Goal: Task Accomplishment & Management: Use online tool/utility

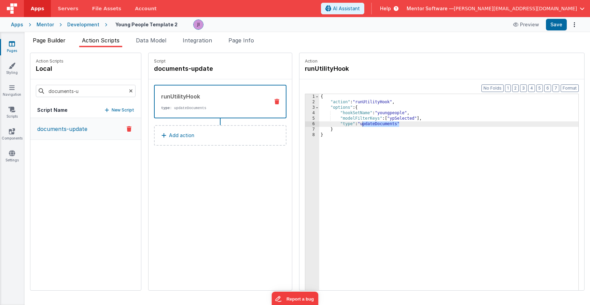
click at [48, 42] on span "Page Builder" at bounding box center [49, 40] width 33 height 7
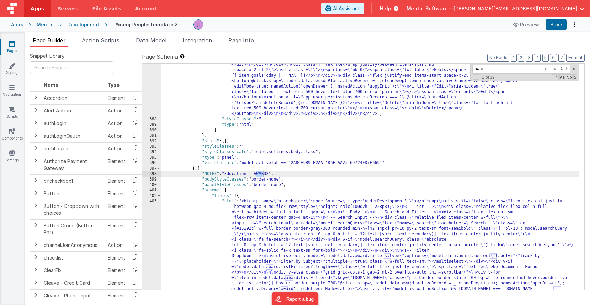
scroll to position [4652, 0]
type input "a"
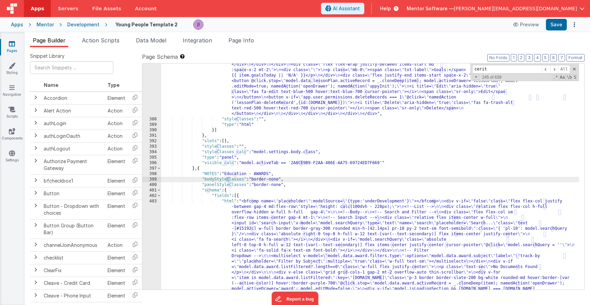
scroll to position [6089, 0]
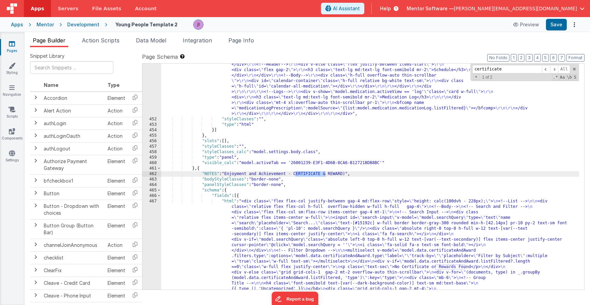
drag, startPoint x: 15, startPoint y: 11, endPoint x: 283, endPoint y: 254, distance: 361.3
click at [283, 254] on div ""html" : "<div class= \" flex flex-col gap-4 lg:flex-row \" style= \" height: c…" at bounding box center [370, 41] width 418 height 1182
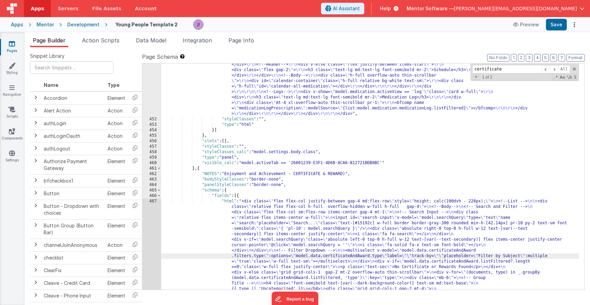
scroll to position [6251, 0]
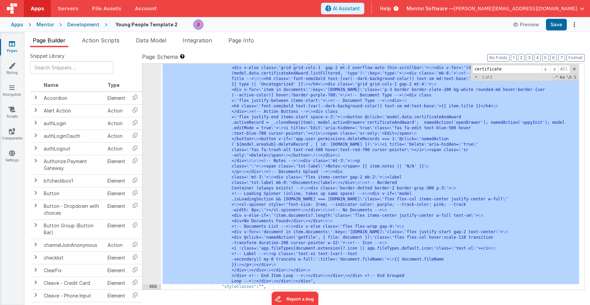
click at [153, 220] on div "467" at bounding box center [151, 139] width 19 height 290
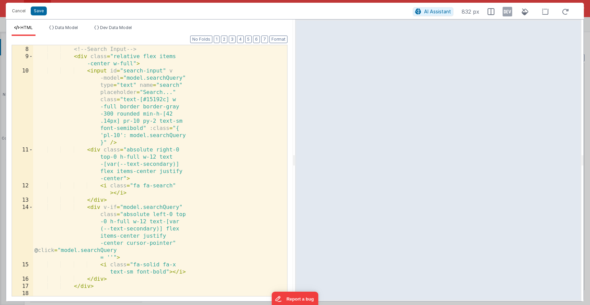
scroll to position [0, 0]
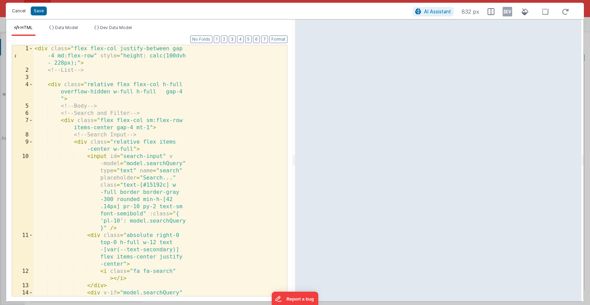
click at [22, 13] on button "Cancel" at bounding box center [19, 11] width 20 height 10
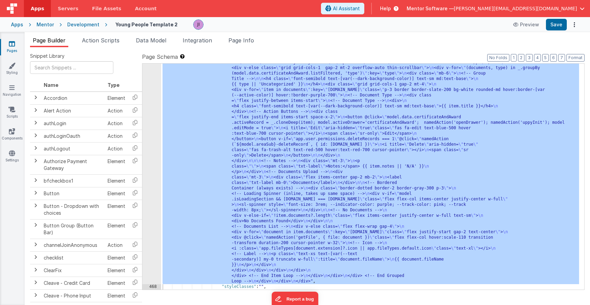
click at [399, 173] on div ""html" : "<div class= \" flex flex-col justify-between gap-4 md:flex-row \" sty…" at bounding box center [370, 254] width 418 height 521
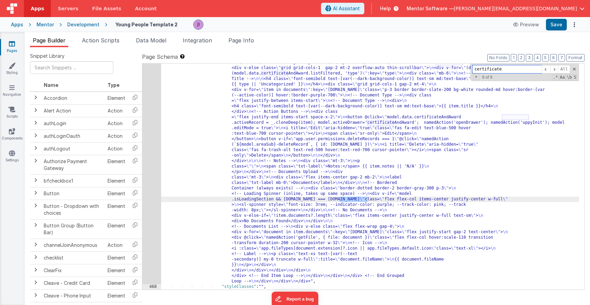
scroll to position [6085, 0]
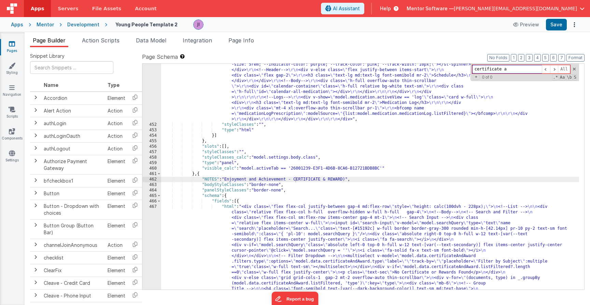
type input "certificate"
click at [332, 182] on div ""html" : "<div class= \" flex flex-col gap-4 lg:flex-row \" style= \" height: c…" at bounding box center [370, 46] width 418 height 1182
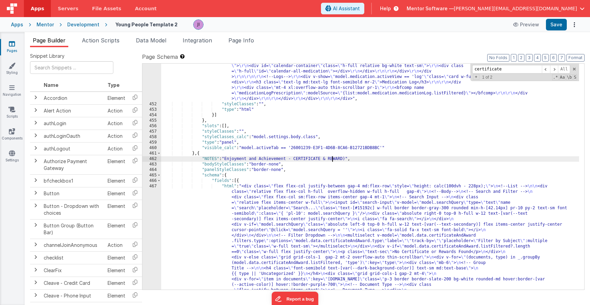
scroll to position [6181, 0]
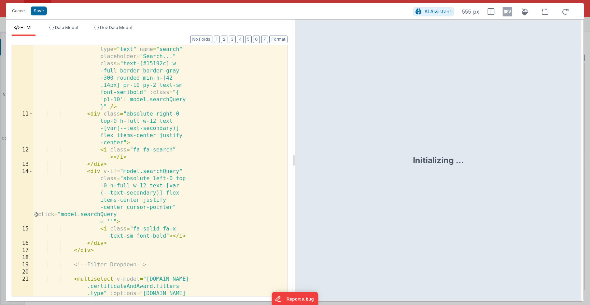
scroll to position [250, 0]
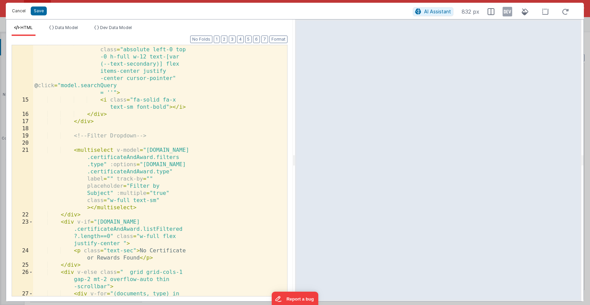
click at [20, 13] on button "Cancel" at bounding box center [19, 11] width 20 height 10
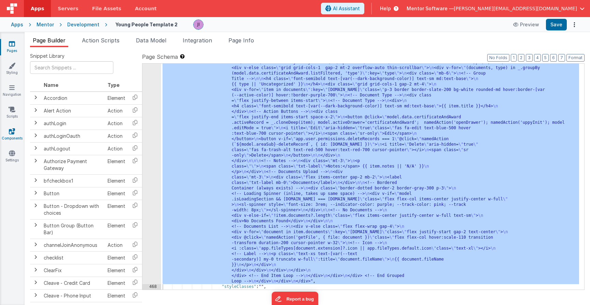
click at [14, 141] on link "Components" at bounding box center [12, 135] width 25 height 14
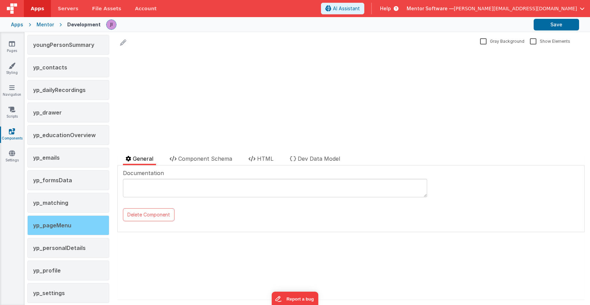
scroll to position [1356, 0]
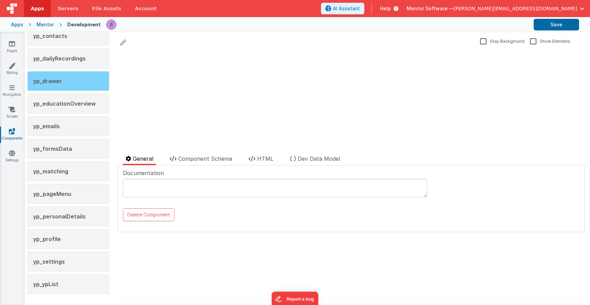
click at [70, 85] on div "yp_drawer" at bounding box center [68, 81] width 82 height 20
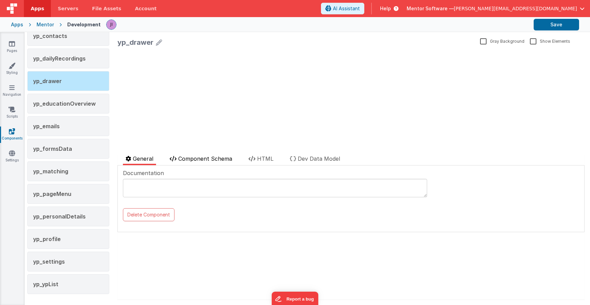
click at [191, 157] on span "Component Schema" at bounding box center [205, 158] width 54 height 7
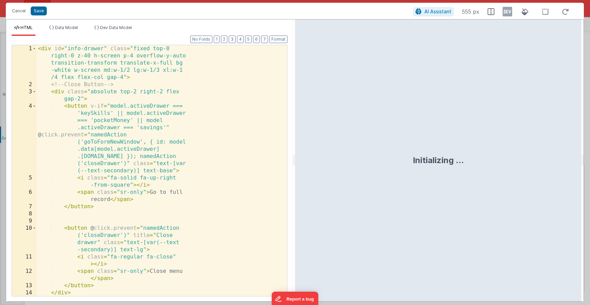
scroll to position [11091, 0]
drag, startPoint x: 155, startPoint y: 184, endPoint x: 154, endPoint y: 192, distance: 8.3
click at [155, 184] on div "< div id = "info-drawer" class = "fixed top-0 right-0 z-40 h-screen p-4 overflo…" at bounding box center [160, 192] width 246 height 294
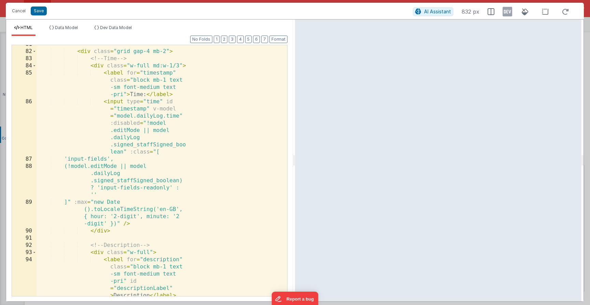
scroll to position [215, 0]
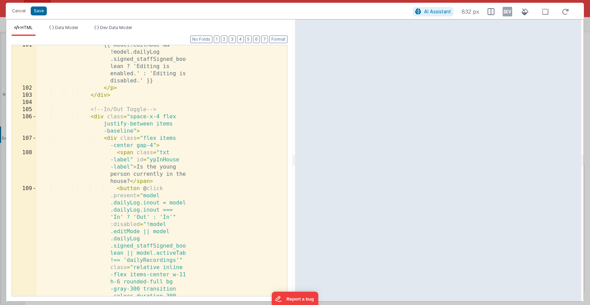
click at [153, 178] on div "{{ model.editMode && !model.dailyLog .signed_staffSigned_boo lean ? 'Editing is…" at bounding box center [160, 256] width 246 height 430
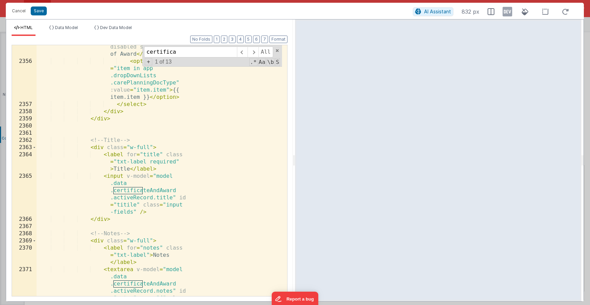
scroll to position [5674, 0]
type input "certifica"
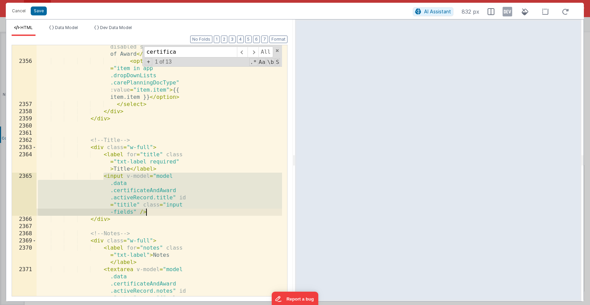
drag, startPoint x: 102, startPoint y: 179, endPoint x: 155, endPoint y: 211, distance: 61.7
click at [155, 211] on div "< option value = "" disabled selected > Type of Award </ option > < option v-fo…" at bounding box center [160, 197] width 246 height 322
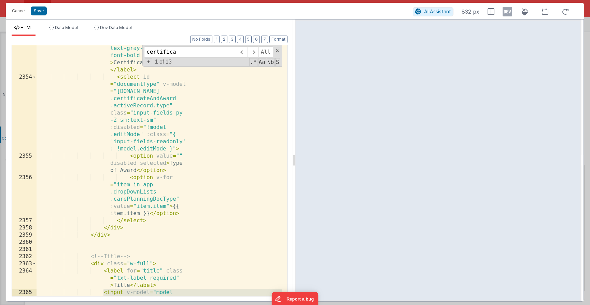
scroll to position [5658, 0]
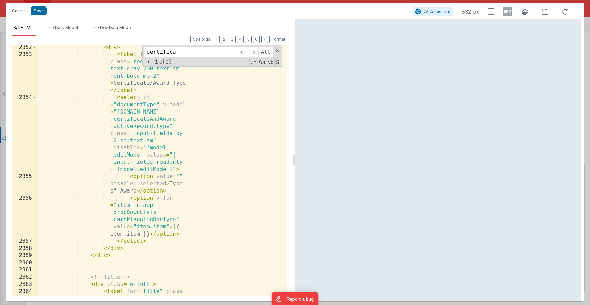
click at [149, 90] on div "< div > < label for = "docType" class = "required block text-gray-700 text-sm f…" at bounding box center [160, 183] width 246 height 279
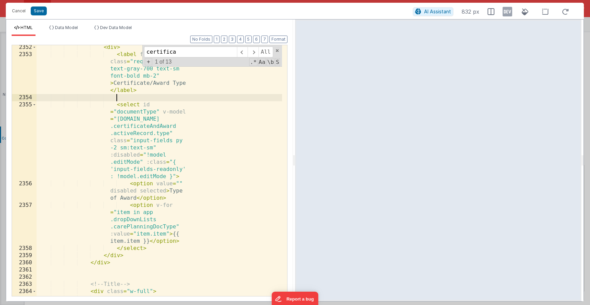
paste textarea
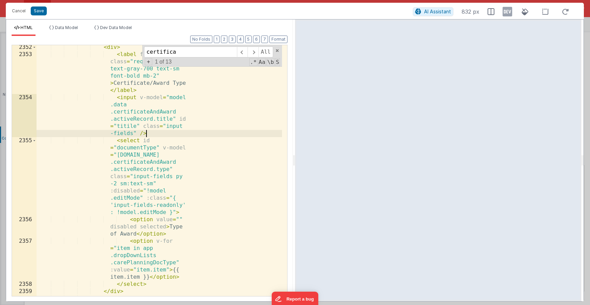
click at [164, 120] on div "< div > < label for = "docType" class = "required block text-gray-700 text-sm f…" at bounding box center [160, 176] width 246 height 265
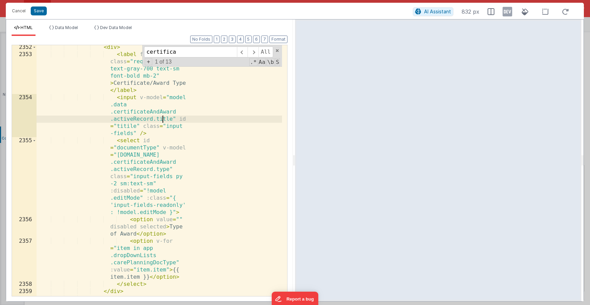
click at [164, 120] on div "< div > < label for = "docType" class = "required block text-gray-700 text-sm f…" at bounding box center [160, 176] width 246 height 265
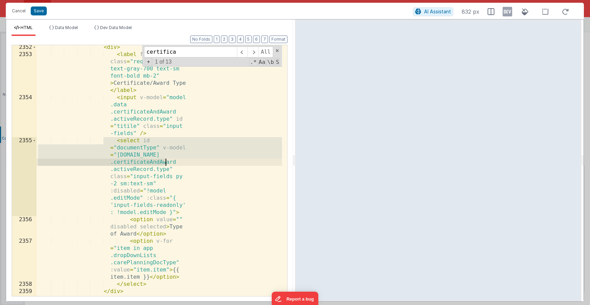
drag, startPoint x: 105, startPoint y: 142, endPoint x: 167, endPoint y: 161, distance: 64.5
click at [167, 161] on div "< div > < label for = "docType" class = "required block text-gray-700 text-sm f…" at bounding box center [160, 176] width 246 height 265
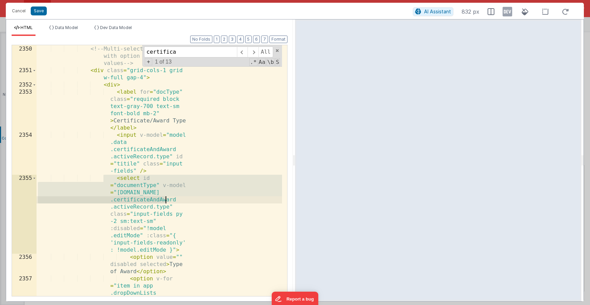
scroll to position [5652, 0]
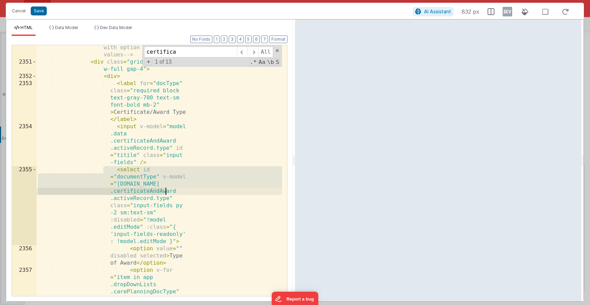
click at [160, 181] on div "<!-- Multi-select dropdown with option to add new values --> < div class = "gri…" at bounding box center [160, 194] width 246 height 315
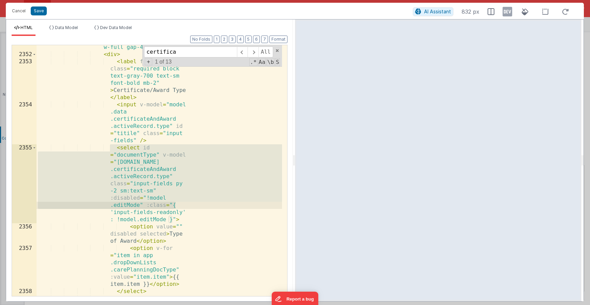
scroll to position [5670, 0]
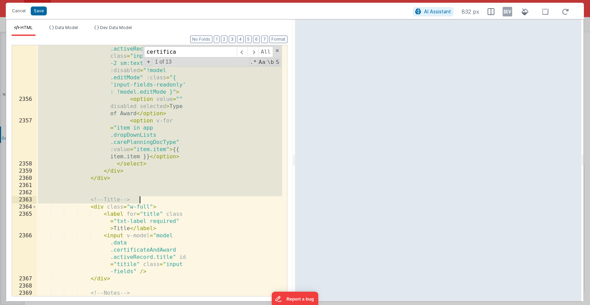
drag, startPoint x: 111, startPoint y: 167, endPoint x: 193, endPoint y: 198, distance: 87.8
click at [193, 198] on div "< select id = "documentType" v-model = "[DOMAIN_NAME] .certificateAndAward .act…" at bounding box center [160, 185] width 246 height 337
click at [130, 261] on div "< select id = "documentType" v-model = "[DOMAIN_NAME] .certificateAndAward .act…" at bounding box center [160, 183] width 246 height 337
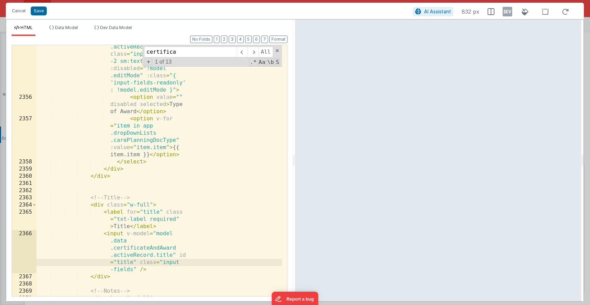
click at [131, 215] on div "< select id = "documentType" v-model = "[DOMAIN_NAME] .certificateAndAward .act…" at bounding box center [160, 183] width 246 height 337
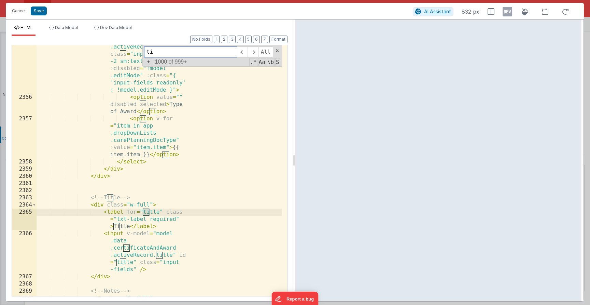
type input "t"
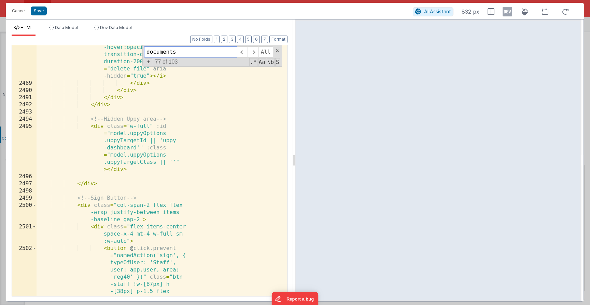
scroll to position [6019, 0]
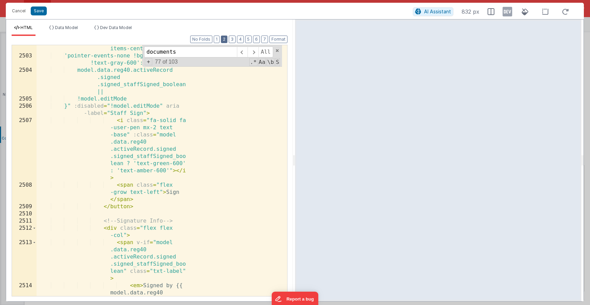
click at [224, 36] on button "2" at bounding box center [224, 40] width 6 height 8
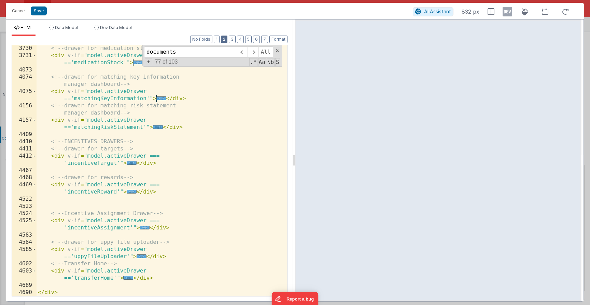
scroll to position [1098, 0]
click at [237, 39] on div "Format 7 6 5 4 3 2 1 No Folds 3730 3731 4073 4074 4075 4156 4157 4409 4410 4411…" at bounding box center [150, 166] width 276 height 260
click at [139, 256] on span "..." at bounding box center [142, 256] width 10 height 4
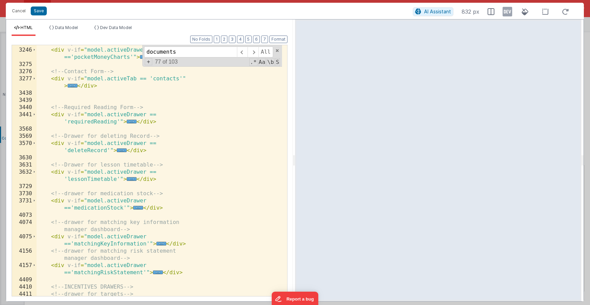
scroll to position [953, 0]
click at [135, 207] on span "..." at bounding box center [138, 208] width 10 height 4
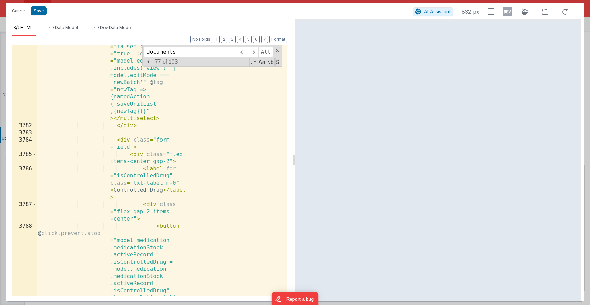
scroll to position [2721, 0]
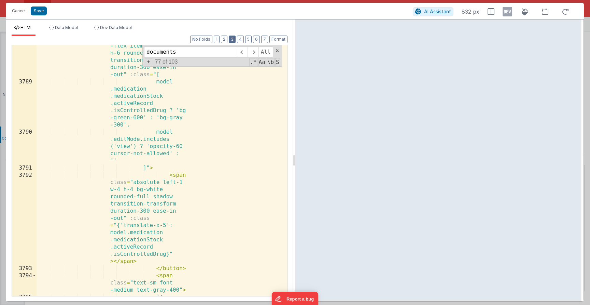
click at [230, 37] on button "3" at bounding box center [232, 40] width 7 height 8
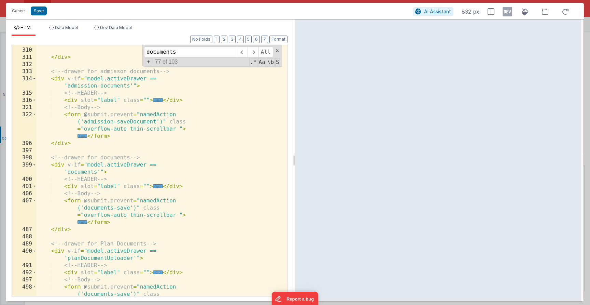
scroll to position [463, 0]
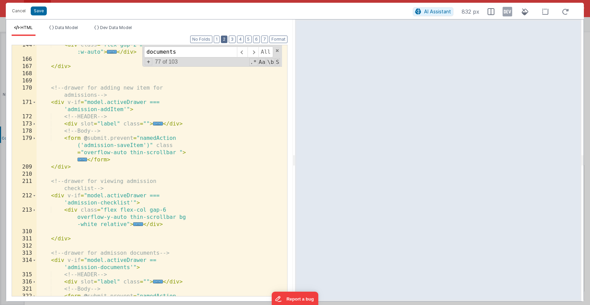
click at [226, 42] on button "2" at bounding box center [224, 40] width 6 height 8
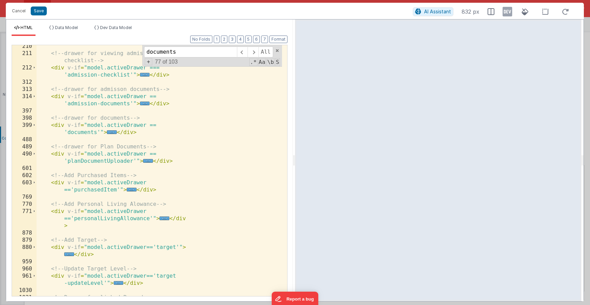
scroll to position [175, 0]
click at [146, 105] on span "..." at bounding box center [145, 103] width 10 height 4
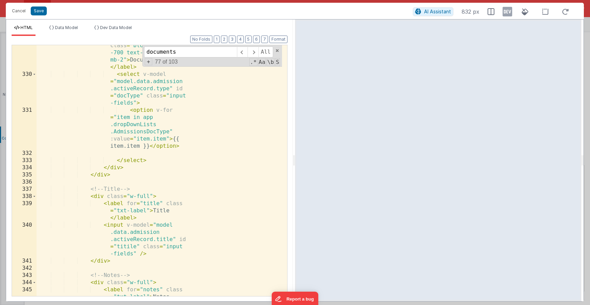
scroll to position [471, 0]
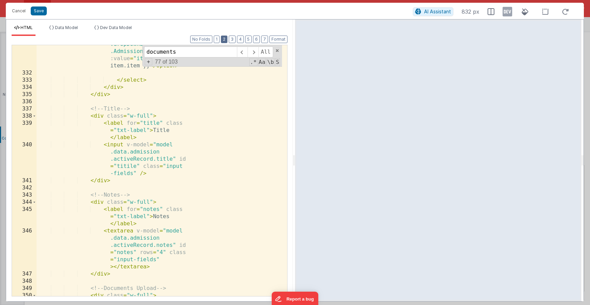
click at [222, 39] on button "2" at bounding box center [224, 40] width 6 height 8
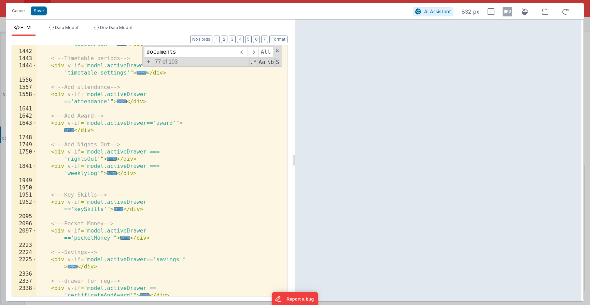
click at [215, 79] on div "< div v-if = "model.activeDrawer =='lessonPlan'" > ... </ div > <!-- Timetable …" at bounding box center [160, 172] width 246 height 279
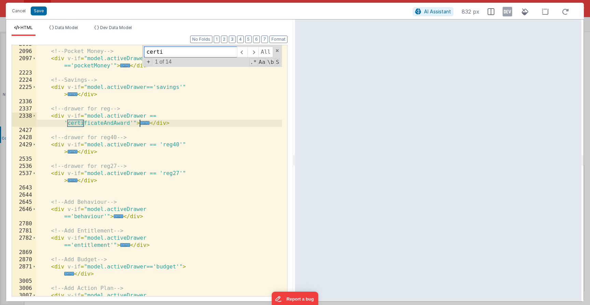
scroll to position [643, 0]
type input "certi"
click at [143, 122] on span "..." at bounding box center [145, 123] width 10 height 4
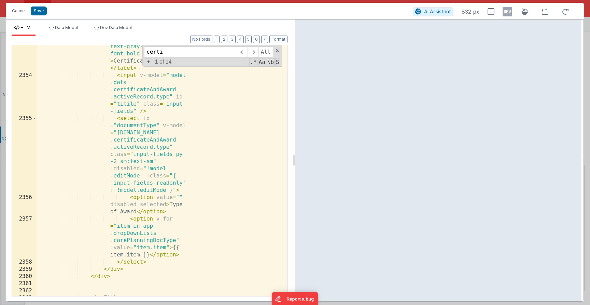
scroll to position [857, 0]
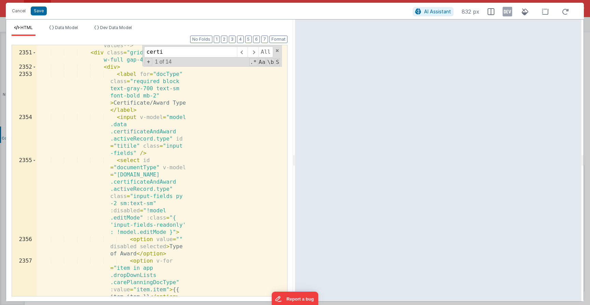
click at [154, 150] on div "<!-- Multi-select dropdown with option to add new values --> < div class = "gri…" at bounding box center [160, 185] width 246 height 315
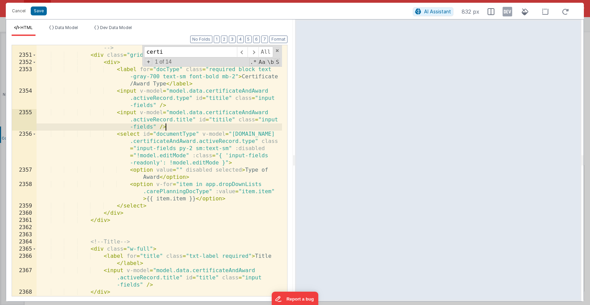
scroll to position [584, 0]
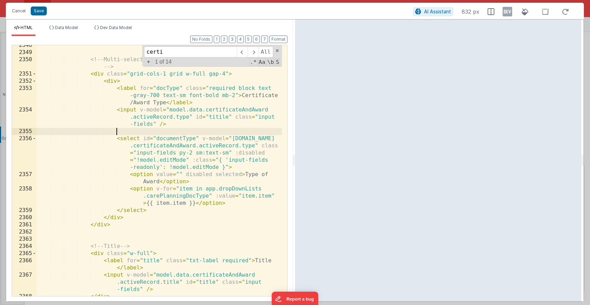
click at [119, 139] on div "<!-- Multi-select dropdown with option to add new values --> < div class = "gri…" at bounding box center [160, 174] width 246 height 265
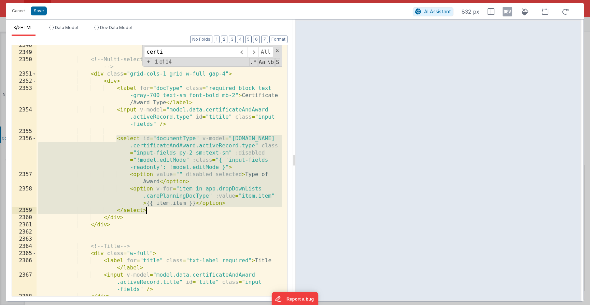
drag, startPoint x: 116, startPoint y: 139, endPoint x: 171, endPoint y: 209, distance: 89.2
click at [173, 209] on div "<!-- Multi-select dropdown with option to add new values --> < div class = "gri…" at bounding box center [160, 174] width 246 height 265
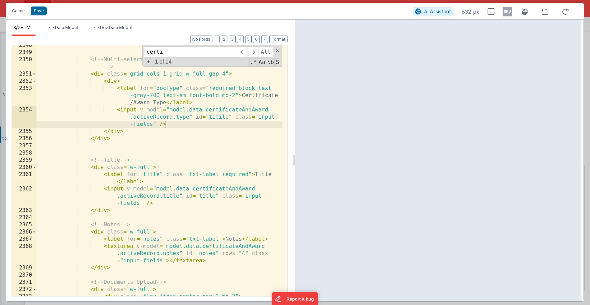
click at [216, 116] on div "<!-- Multi-select dropdown with option to add new values --> < div class = "gri…" at bounding box center [160, 174] width 246 height 265
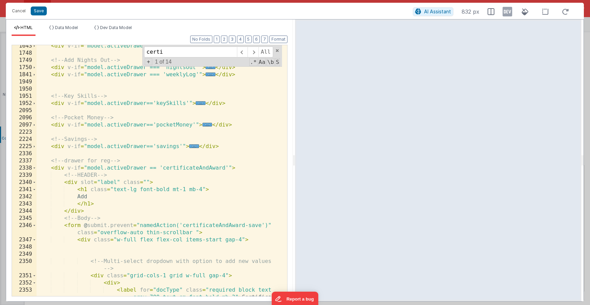
scroll to position [383, 0]
click at [36, 226] on span at bounding box center [34, 225] width 4 height 7
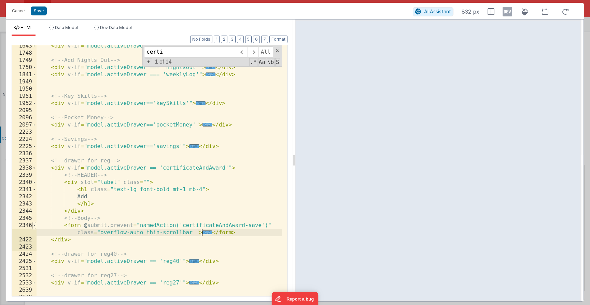
click at [34, 226] on span at bounding box center [34, 225] width 4 height 7
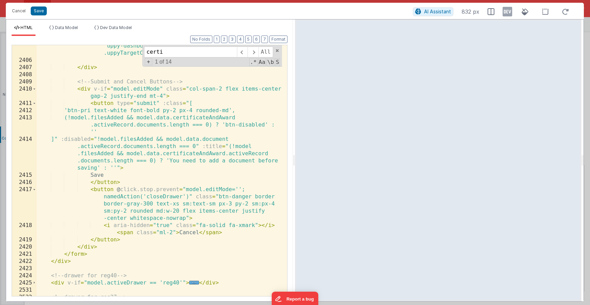
scroll to position [1277, 0]
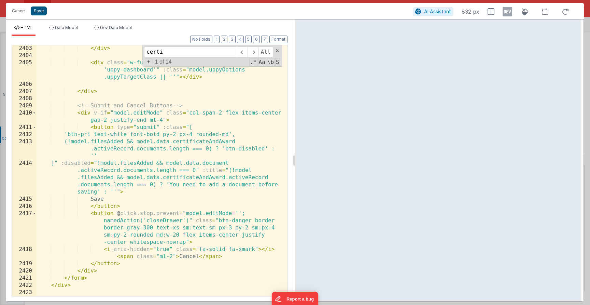
click at [37, 14] on button "Save" at bounding box center [39, 10] width 16 height 9
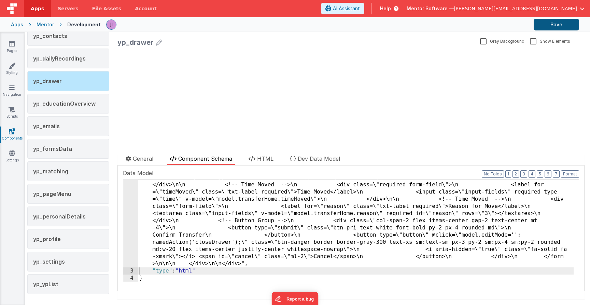
click at [546, 28] on button "Save" at bounding box center [556, 25] width 45 height 12
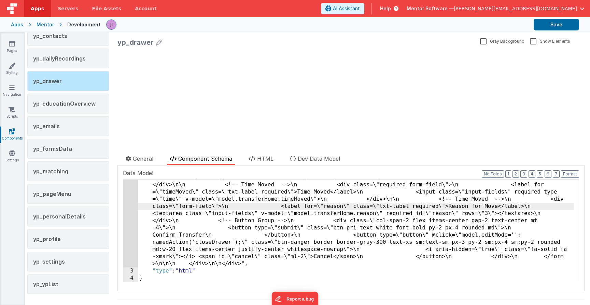
click at [119, 206] on div "Documentation Delete Component Data Model Format 7 6 5 4 3 2 1 No Folds 2 3 4 "…" at bounding box center [351, 228] width 467 height 126
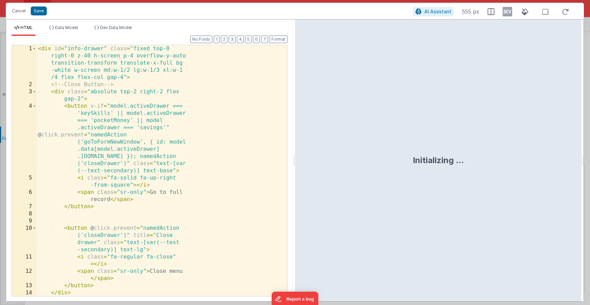
click at [137, 173] on div "< div id = "info-drawer" class = "fixed top-0 right-0 z-40 h-screen p-4 overflo…" at bounding box center [160, 192] width 246 height 294
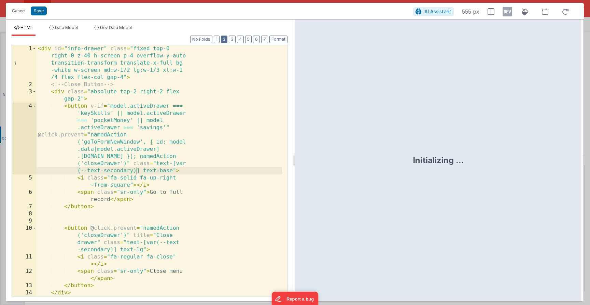
click at [227, 39] on button "2" at bounding box center [224, 40] width 6 height 8
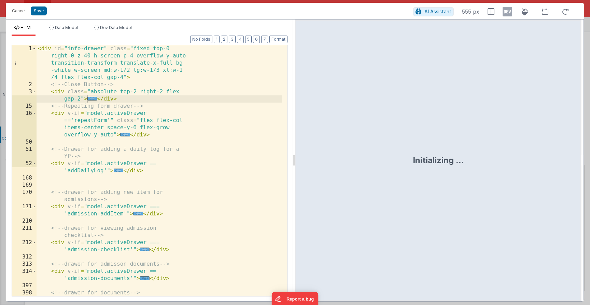
click at [201, 119] on div "< div id = "info-drawer" class = "fixed top-0 right-0 z-40 h-screen p-4 overflo…" at bounding box center [160, 195] width 246 height 301
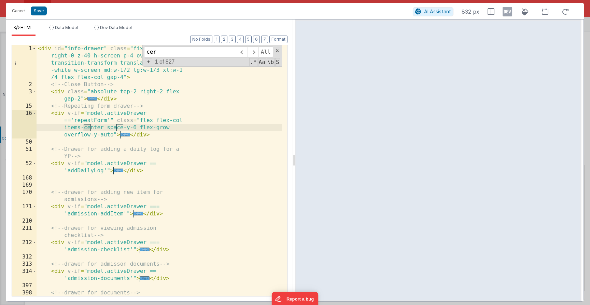
scroll to position [599, 0]
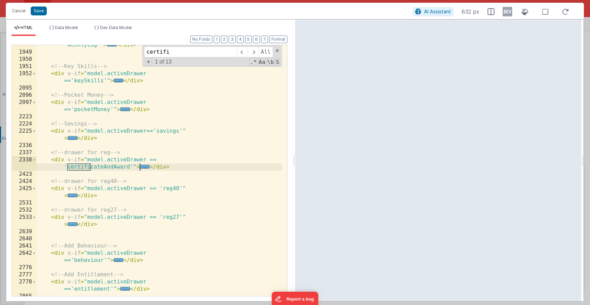
type input "certifi"
click at [156, 166] on div "< div v-if = "model.activeDrawer === 'weeklyLog'" > ... </ div > <!-- Key Skill…" at bounding box center [160, 170] width 246 height 272
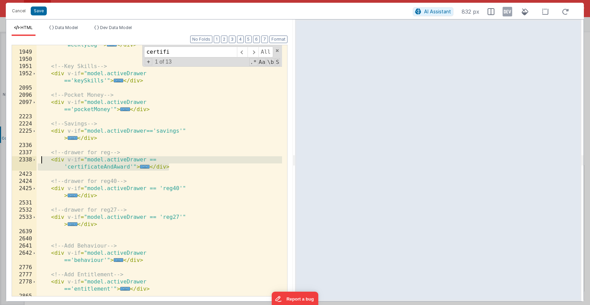
drag, startPoint x: 166, startPoint y: 165, endPoint x: 42, endPoint y: 158, distance: 124.2
click at [42, 157] on div "< div v-if = "model.activeDrawer === 'weeklyLog'" > ... </ div > <!-- Key Skill…" at bounding box center [160, 170] width 246 height 272
click at [88, 157] on div "< div v-if = "model.activeDrawer === 'weeklyLog'" > ... </ div > <!-- Key Skill…" at bounding box center [160, 170] width 246 height 272
click at [110, 154] on div "< div v-if = "model.activeDrawer === 'weeklyLog'" > ... </ div > <!-- Key Skill…" at bounding box center [160, 170] width 246 height 272
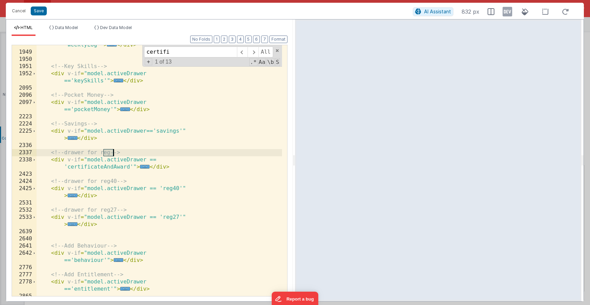
click at [110, 154] on div "< div v-if = "model.activeDrawer === 'weeklyLog'" > ... </ div > <!-- Key Skill…" at bounding box center [160, 170] width 246 height 272
drag, startPoint x: 194, startPoint y: 153, endPoint x: 207, endPoint y: 165, distance: 17.2
click at [194, 153] on div "< div v-if = "model.activeDrawer === 'weeklyLog'" > ... </ div > <!-- Key Skill…" at bounding box center [160, 170] width 246 height 272
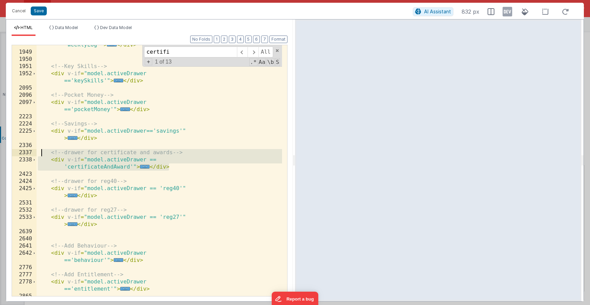
drag, startPoint x: 171, startPoint y: 167, endPoint x: 42, endPoint y: 153, distance: 129.8
click at [42, 153] on div "< div v-if = "model.activeDrawer === 'weeklyLog'" > ... </ div > <!-- Key Skill…" at bounding box center [160, 170] width 246 height 272
click at [36, 12] on button "Save" at bounding box center [39, 10] width 16 height 9
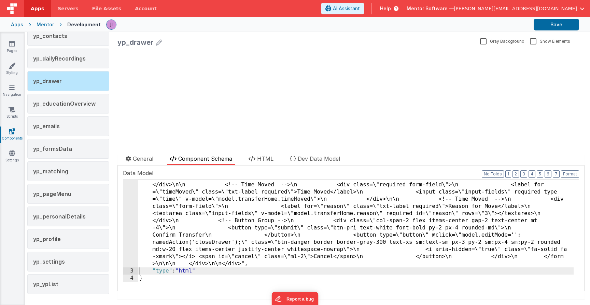
click at [39, 26] on div "Mentor" at bounding box center [45, 24] width 17 height 7
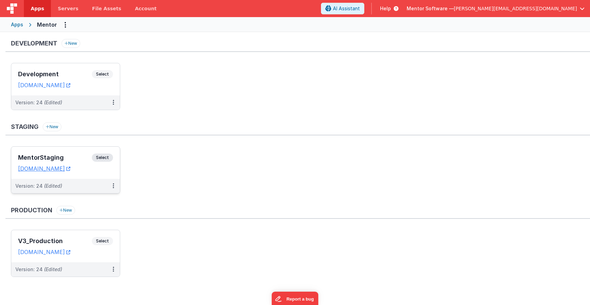
click at [111, 158] on span "Select" at bounding box center [102, 157] width 21 height 8
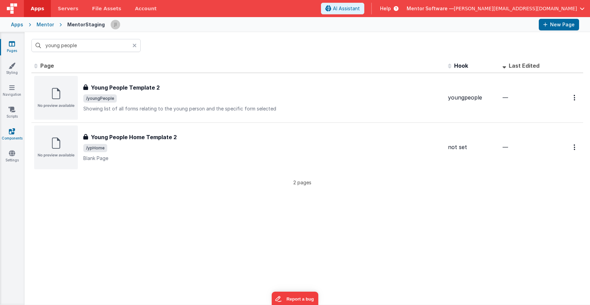
click at [15, 130] on link "Components" at bounding box center [12, 135] width 25 height 14
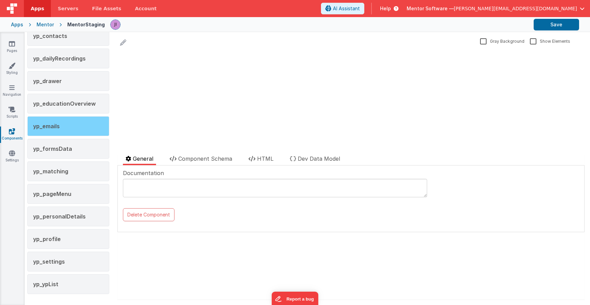
scroll to position [1259, 0]
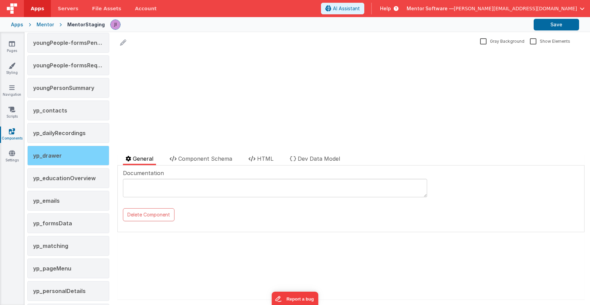
click at [59, 151] on div "yp_drawer" at bounding box center [68, 156] width 82 height 20
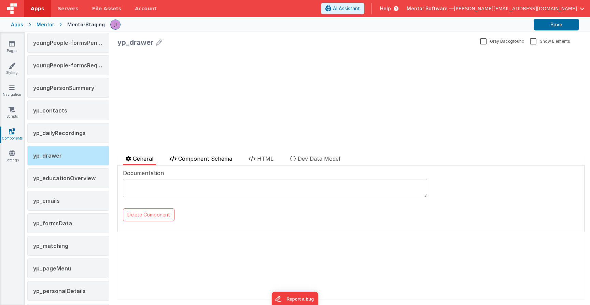
click at [199, 158] on span "Component Schema" at bounding box center [205, 158] width 54 height 7
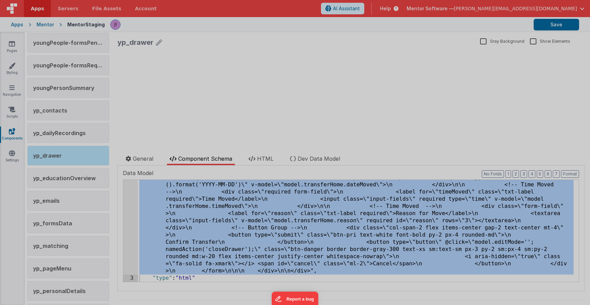
scroll to position [11091, 0]
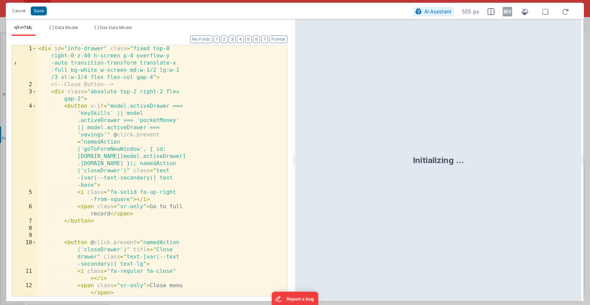
click at [131, 164] on div "< div id = "info-drawer" class = "fixed top-0 right-0 z-40 h-screen p-4 overflo…" at bounding box center [160, 192] width 246 height 294
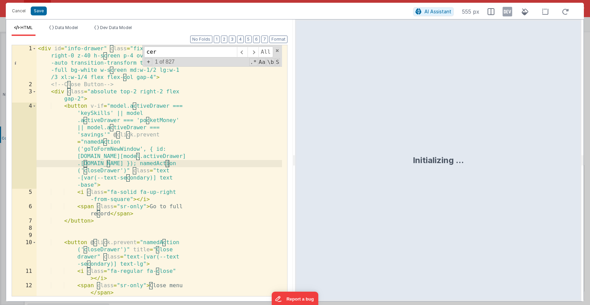
scroll to position [5632, 0]
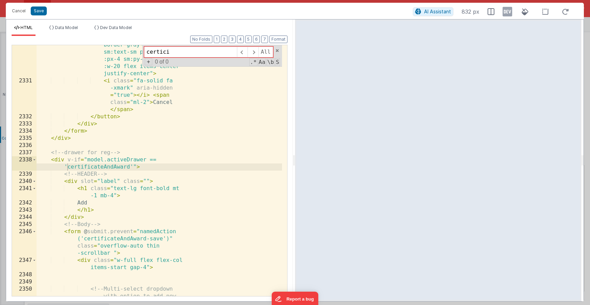
type input "certici"
click at [32, 160] on div "2338" at bounding box center [24, 163] width 25 height 14
click at [33, 160] on span at bounding box center [34, 159] width 4 height 7
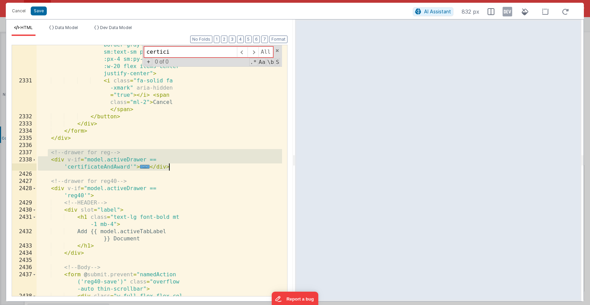
drag, startPoint x: 48, startPoint y: 153, endPoint x: 185, endPoint y: 166, distance: 138.2
click at [185, 166] on div "< button type = "button" @ click = "model.editMode=''; namedAction ('closeDrawe…" at bounding box center [160, 173] width 246 height 337
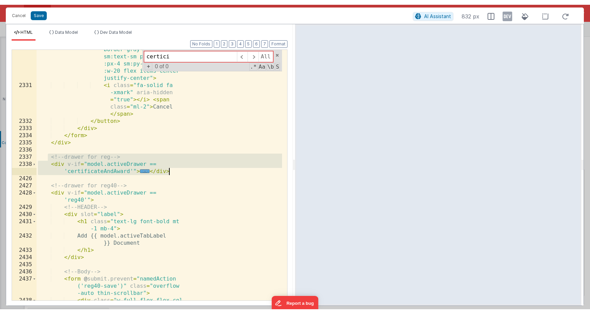
scroll to position [5824, 0]
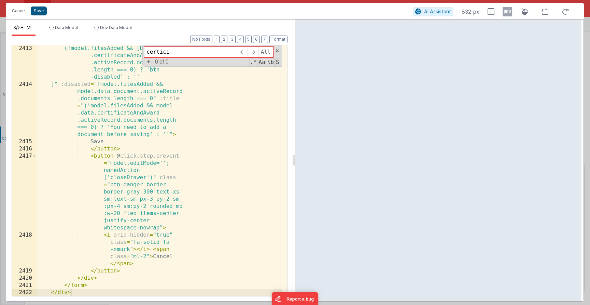
click at [40, 8] on button "Save" at bounding box center [39, 10] width 16 height 9
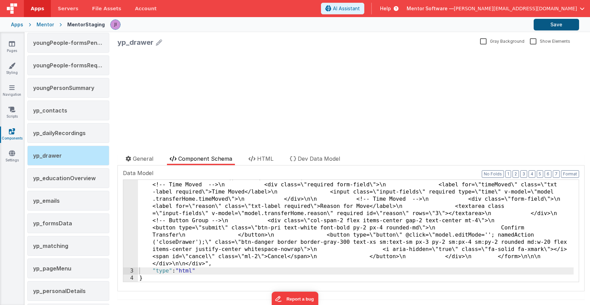
click at [547, 25] on button "Save" at bounding box center [556, 25] width 45 height 12
click at [40, 24] on div "Mentor" at bounding box center [45, 24] width 17 height 7
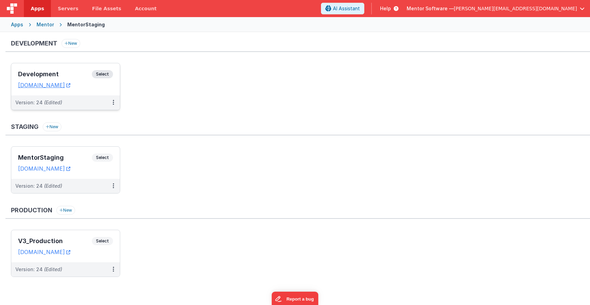
click at [105, 70] on div "Development Select URLs [DOMAIN_NAME]" at bounding box center [65, 79] width 109 height 32
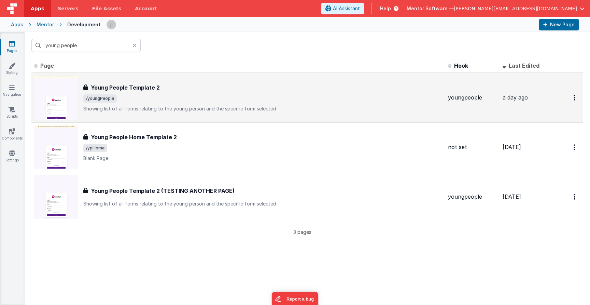
click at [182, 74] on td "Young People Template 2 Young People Template 2 /youngPeople Showing list of al…" at bounding box center [238, 98] width 414 height 50
